Goal: Navigation & Orientation: Find specific page/section

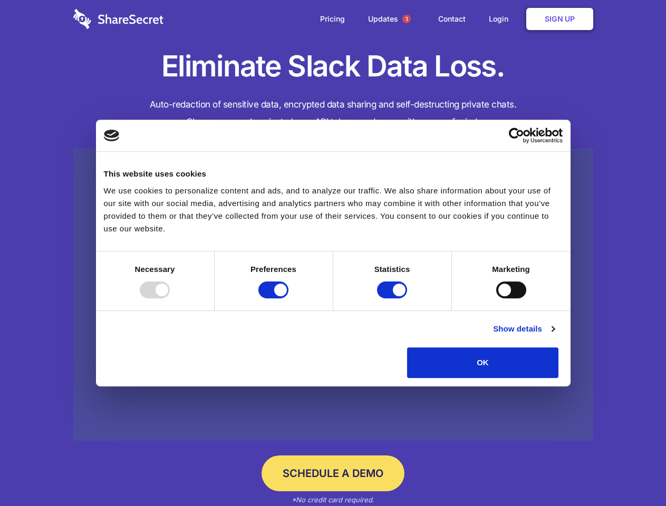
click at [170, 299] on div at bounding box center [155, 290] width 30 height 17
click at [289, 299] on input "Preferences" at bounding box center [274, 290] width 30 height 17
checkbox input "false"
click at [394, 299] on input "Statistics" at bounding box center [392, 290] width 30 height 17
checkbox input "false"
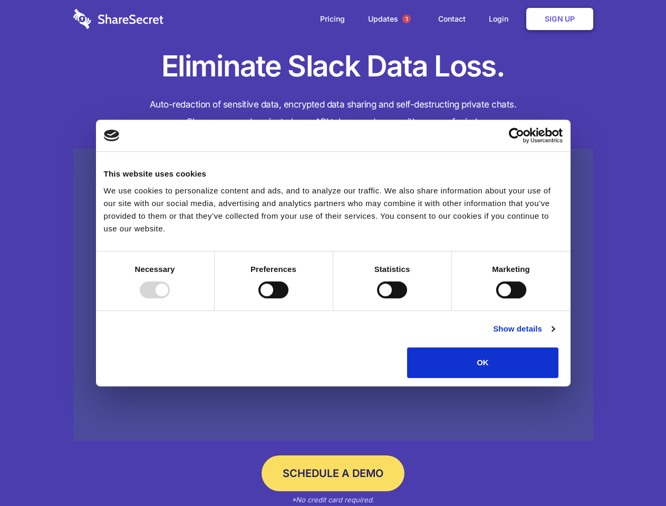
click at [496, 299] on input "Marketing" at bounding box center [511, 290] width 30 height 17
checkbox input "true"
click at [554, 336] on link "Show details" at bounding box center [523, 329] width 61 height 13
click at [0, 0] on li "Preferences 4 Preference cookies enable a website to remember information that …" at bounding box center [0, 0] width 0 height 0
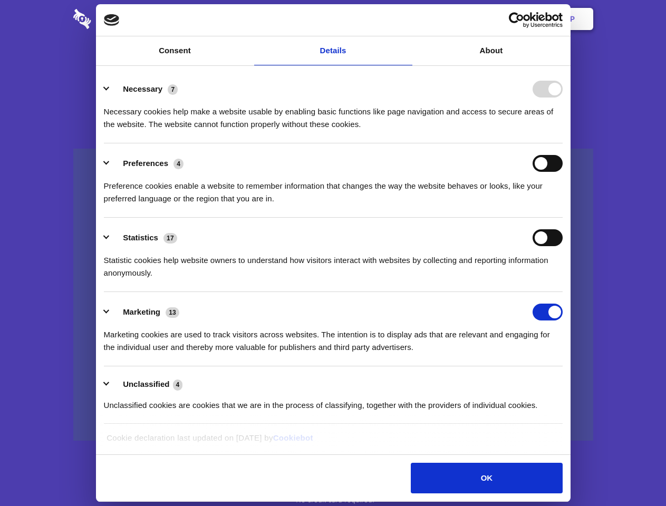
click at [406, 19] on span "1" at bounding box center [407, 19] width 8 height 8
